Goal: Transaction & Acquisition: Purchase product/service

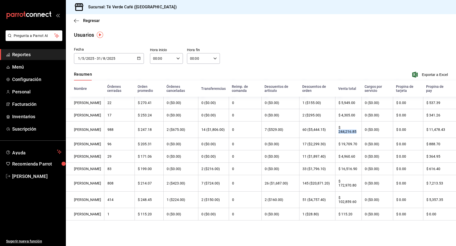
scroll to position [5874, 0]
click at [25, 57] on span "Reportes" at bounding box center [36, 54] width 49 height 7
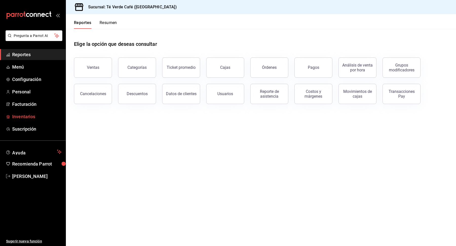
click at [34, 117] on span "Inventarios" at bounding box center [36, 116] width 49 height 7
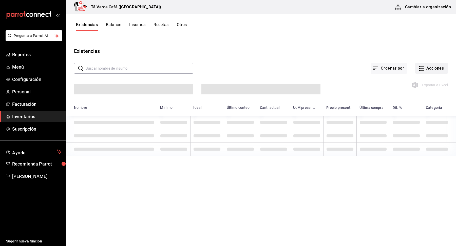
click at [426, 67] on button "Acciones" at bounding box center [431, 68] width 33 height 11
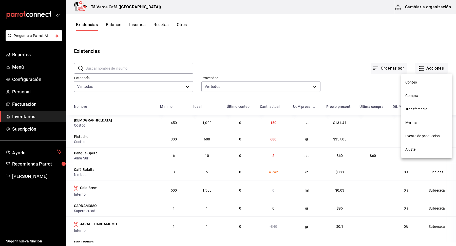
click at [414, 97] on span "Compra" at bounding box center [426, 95] width 43 height 5
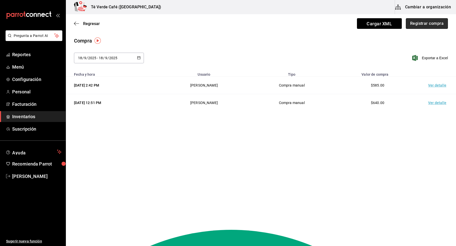
click at [435, 21] on button "Registrar compra" at bounding box center [426, 23] width 42 height 11
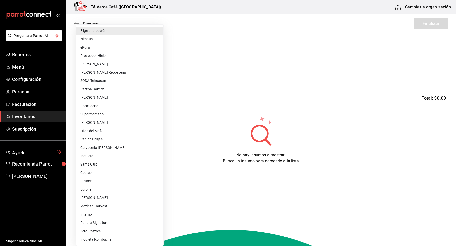
click at [112, 68] on body "Pregunta a Parrot AI Reportes Menú Configuración Personal Facturación Inventari…" at bounding box center [228, 108] width 456 height 217
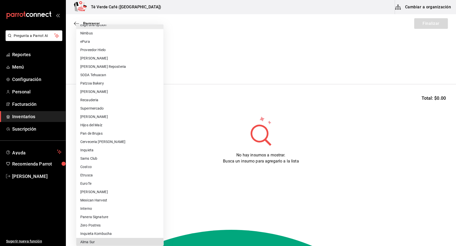
scroll to position [8, 0]
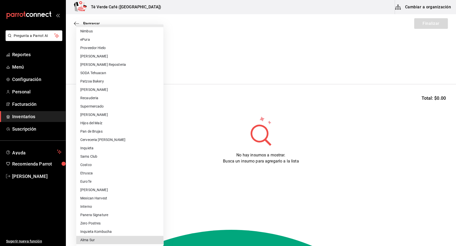
click at [93, 239] on li "Alma Sur" at bounding box center [119, 240] width 87 height 8
type input "76cd6315-5b51-4755-9d18-f38cbda68709"
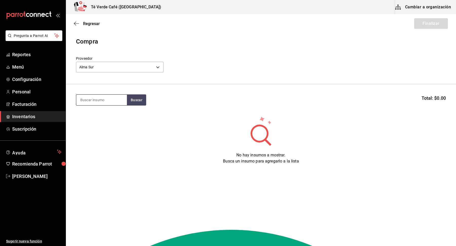
click at [101, 104] on input at bounding box center [101, 100] width 51 height 11
type input "maracu"
click at [107, 119] on div "Pieza individual - Alma Sur" at bounding box center [101, 120] width 42 height 5
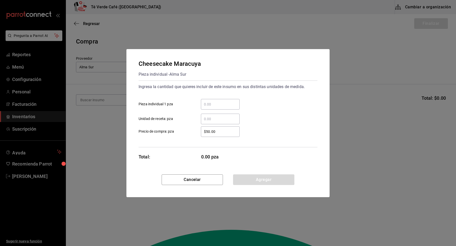
click at [222, 105] on input "​ Pieza individual 1 pza" at bounding box center [220, 104] width 39 height 6
type input "6"
click at [217, 136] on div "$50.00 ​" at bounding box center [220, 131] width 39 height 11
click at [217, 135] on input "$50.00" at bounding box center [220, 132] width 39 height 6
click at [217, 136] on div "$50.00 ​" at bounding box center [220, 131] width 39 height 11
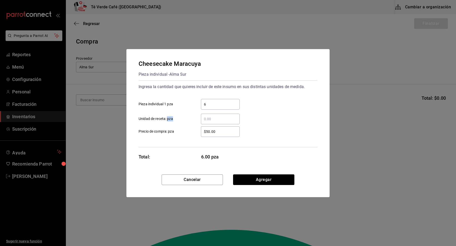
click at [217, 135] on input "$50.00" at bounding box center [220, 132] width 39 height 6
click at [217, 136] on div "$50.00 ​" at bounding box center [220, 131] width 39 height 11
click at [217, 135] on input "$50.00" at bounding box center [220, 132] width 39 height 6
drag, startPoint x: 219, startPoint y: 134, endPoint x: 192, endPoint y: 133, distance: 26.6
click at [193, 133] on div "$50.00 ​" at bounding box center [216, 131] width 47 height 11
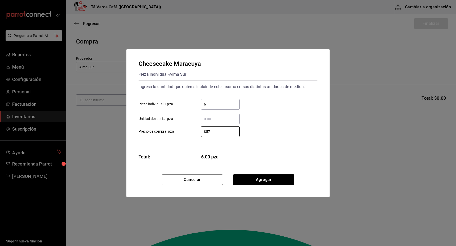
type input "$57"
click at [291, 135] on div "$57 ​ Precio de compra: pza" at bounding box center [225, 129] width 183 height 15
click at [276, 180] on button "Agregar" at bounding box center [263, 179] width 61 height 11
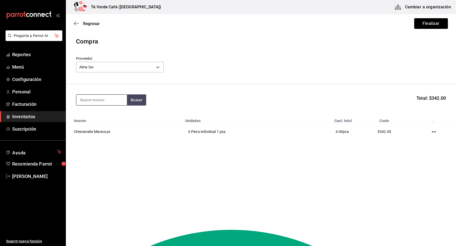
click at [99, 100] on input at bounding box center [101, 100] width 51 height 11
type input "oper"
click at [99, 118] on div "Presentación - Alma Sur" at bounding box center [99, 120] width 38 height 5
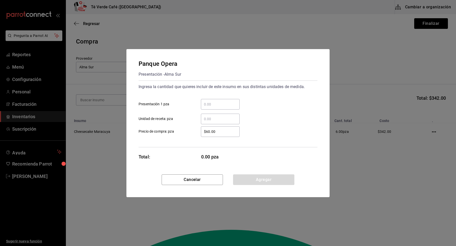
click at [230, 106] on input "​ Presentación 1 pza" at bounding box center [220, 104] width 39 height 6
type input "6"
click at [226, 131] on input "$60.00" at bounding box center [220, 132] width 39 height 6
click at [274, 180] on button "Agregar" at bounding box center [263, 179] width 61 height 11
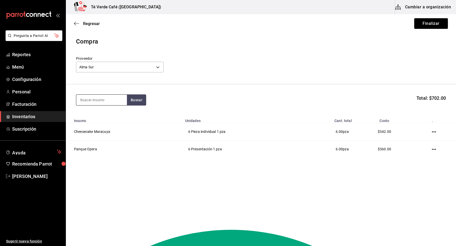
click at [113, 100] on input at bounding box center [101, 100] width 51 height 11
type input "lava"
click at [112, 116] on div "Cremoso de Lavanda" at bounding box center [99, 115] width 38 height 6
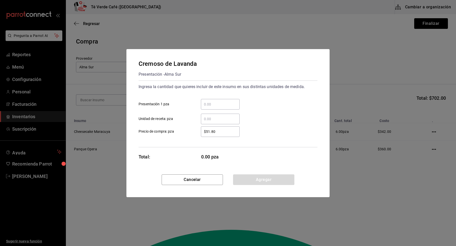
click at [229, 106] on input "​ Presentación 1 pza" at bounding box center [220, 104] width 39 height 6
type input "6"
drag, startPoint x: 224, startPoint y: 131, endPoint x: 198, endPoint y: 132, distance: 26.3
click at [198, 132] on div "$51.80 ​" at bounding box center [216, 131] width 47 height 11
type input "$57"
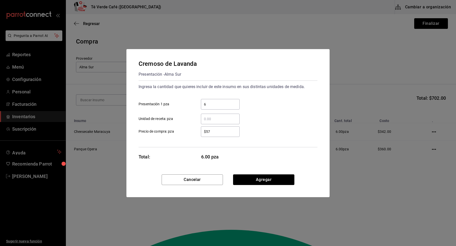
click at [308, 144] on div "Ingresa la cantidad que quieres incluir de este insumo en sus distintas unidade…" at bounding box center [227, 113] width 179 height 67
click at [273, 177] on button "Agregar" at bounding box center [263, 179] width 61 height 11
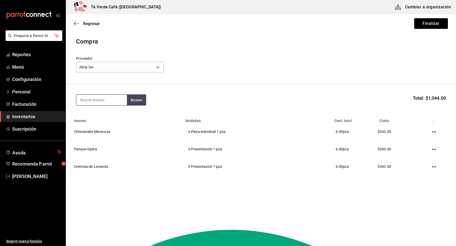
click at [90, 103] on input at bounding box center [101, 100] width 51 height 11
type input "pera"
click at [108, 111] on div "[PERSON_NAME] y Pera Pieza individual - Alma Sur" at bounding box center [101, 121] width 51 height 26
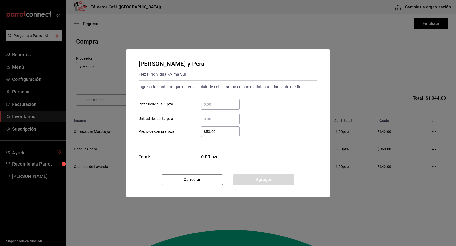
click at [223, 106] on input "​ Pieza individual 1 pza" at bounding box center [220, 104] width 39 height 6
type input "6"
drag, startPoint x: 220, startPoint y: 132, endPoint x: 193, endPoint y: 131, distance: 26.8
click at [193, 131] on div "$50.00 ​" at bounding box center [216, 131] width 47 height 11
type input "$55"
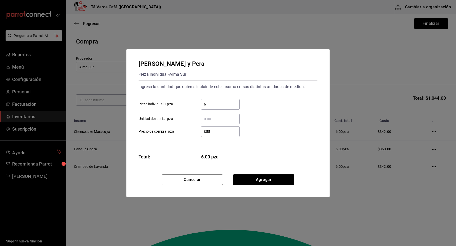
click at [286, 128] on div "$55 ​ Precio de compra: pza" at bounding box center [225, 129] width 183 height 15
click at [276, 181] on button "Agregar" at bounding box center [263, 179] width 61 height 11
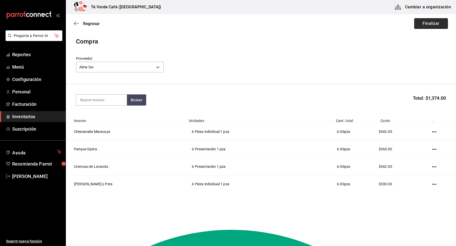
click at [435, 25] on button "Finalizar" at bounding box center [431, 23] width 34 height 11
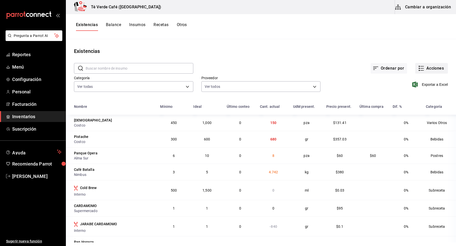
click at [436, 68] on button "Acciones" at bounding box center [431, 68] width 33 height 11
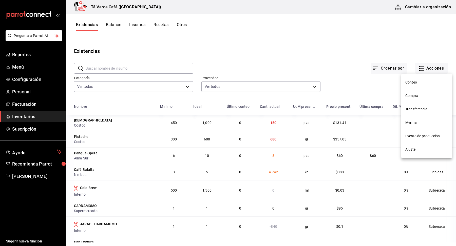
click at [405, 95] on span "Compra" at bounding box center [426, 95] width 43 height 5
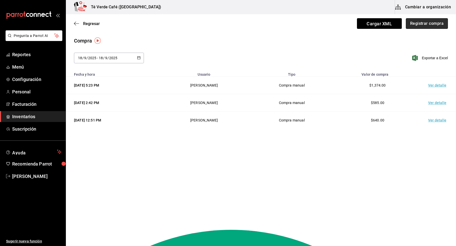
click at [425, 25] on button "Registrar compra" at bounding box center [426, 23] width 42 height 11
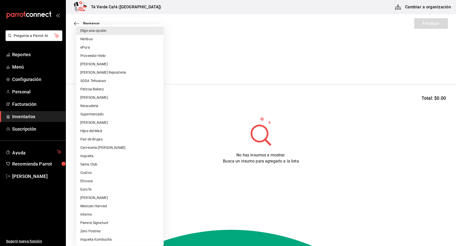
click at [128, 66] on body "Pregunta a Parrot AI Reportes Menú Configuración Personal Facturación Inventari…" at bounding box center [228, 108] width 456 height 217
click at [94, 172] on li "Costco" at bounding box center [119, 173] width 87 height 8
type input "1909c8ac-b539-480b-99f5-d1135949b090"
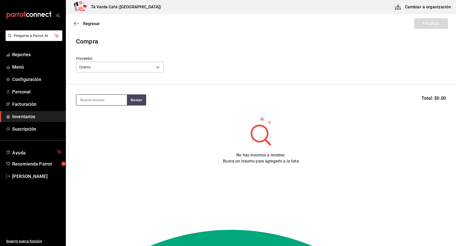
click at [98, 102] on input at bounding box center [101, 100] width 51 height 11
type input "l"
type input "enter"
click at [97, 115] on div "Leche Entera" at bounding box center [92, 115] width 24 height 6
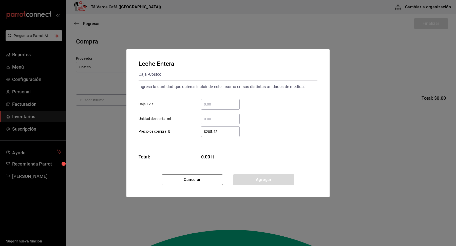
click at [215, 104] on input "​ Caja 12 lt" at bounding box center [220, 104] width 39 height 6
type input "1"
click at [327, 122] on div "Leche Entera Caja - Costco Ingresa la cantidad que quieres incluir de este insu…" at bounding box center [227, 111] width 203 height 125
click at [283, 182] on button "Agregar" at bounding box center [263, 179] width 61 height 11
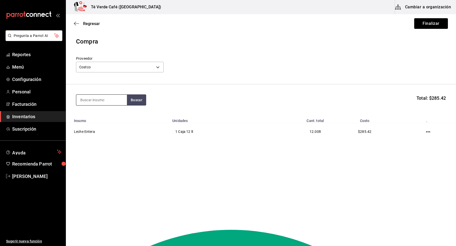
click at [118, 100] on input at bounding box center [101, 100] width 51 height 11
type input "deslac"
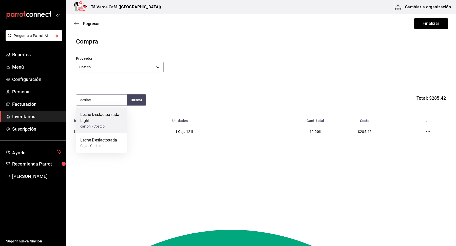
click at [105, 119] on div "Leche Deslactoasada Light" at bounding box center [101, 118] width 43 height 12
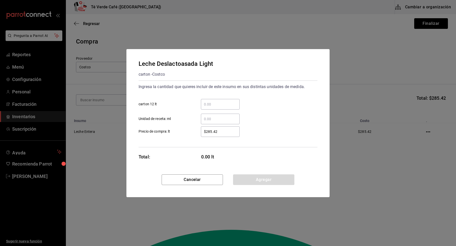
click at [209, 104] on input "​ carton 12 lt" at bounding box center [220, 104] width 39 height 6
type input "1"
click at [281, 170] on div "Leche Deslactoasada Light carton - Costco Ingresa la cantidad que quieres inclu…" at bounding box center [227, 111] width 203 height 125
click at [275, 180] on button "Agregar" at bounding box center [263, 179] width 61 height 11
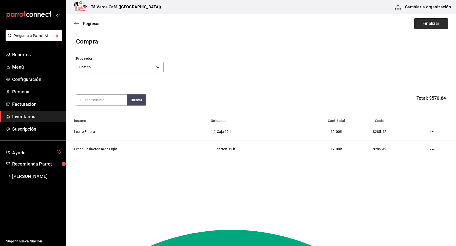
click at [436, 23] on button "Finalizar" at bounding box center [431, 23] width 34 height 11
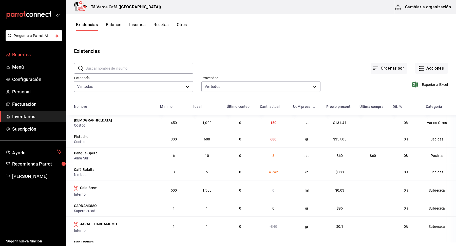
click at [28, 55] on span "Reportes" at bounding box center [36, 54] width 49 height 7
